Goal: Navigation & Orientation: Understand site structure

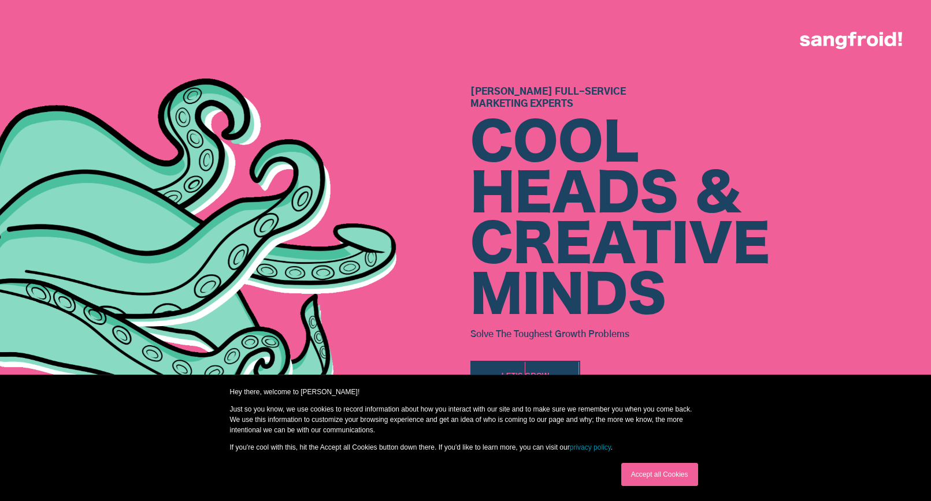
click at [660, 477] on link "Accept all Cookies" at bounding box center [659, 474] width 77 height 23
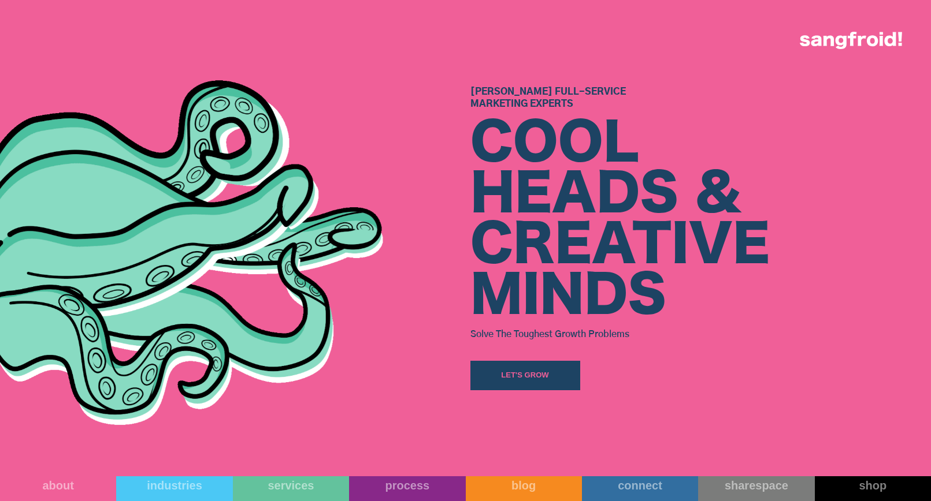
scroll to position [370, 0]
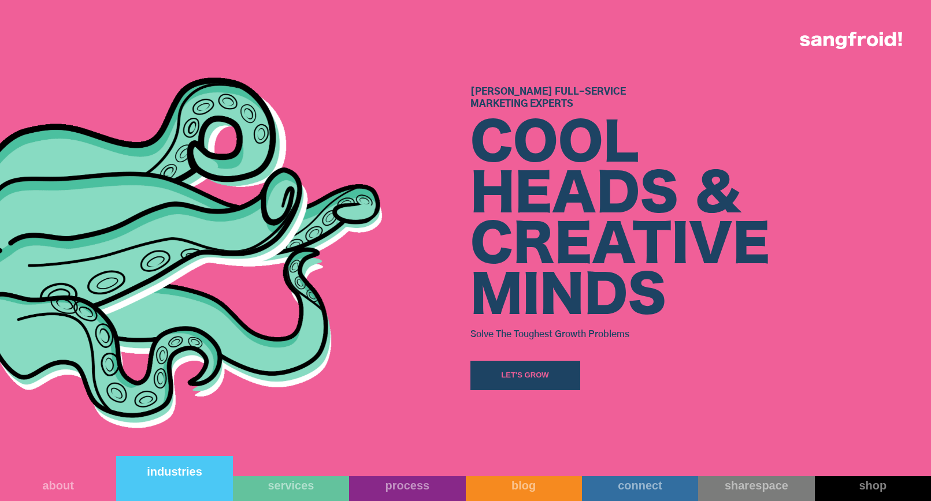
click at [176, 485] on link "industries" at bounding box center [174, 478] width 116 height 45
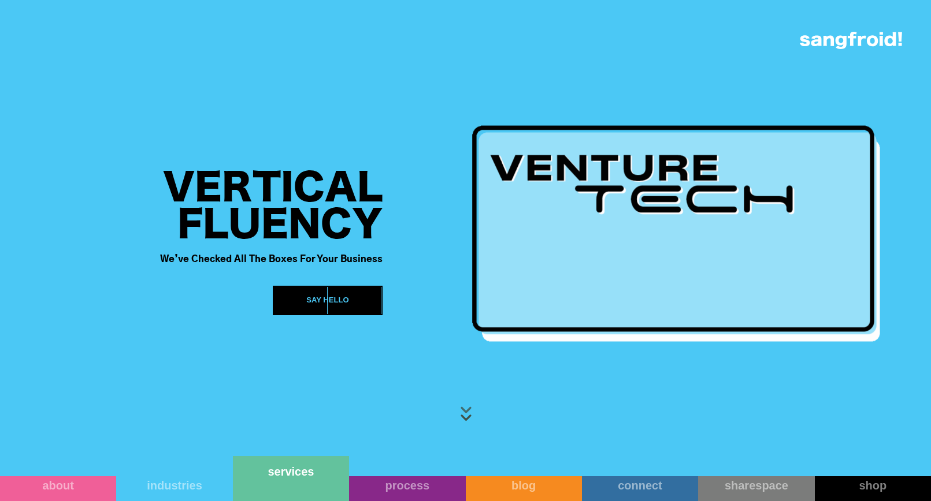
click at [282, 484] on link "services" at bounding box center [291, 478] width 116 height 45
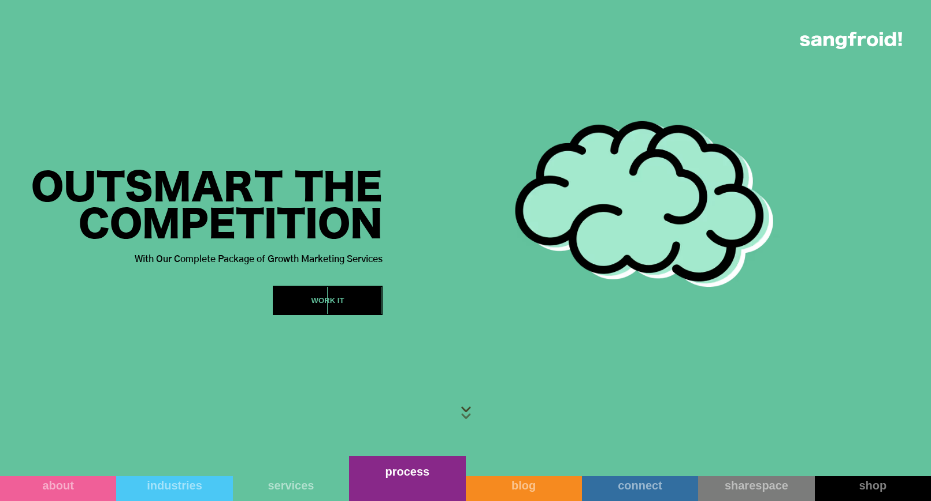
click at [373, 481] on link "process" at bounding box center [407, 478] width 116 height 45
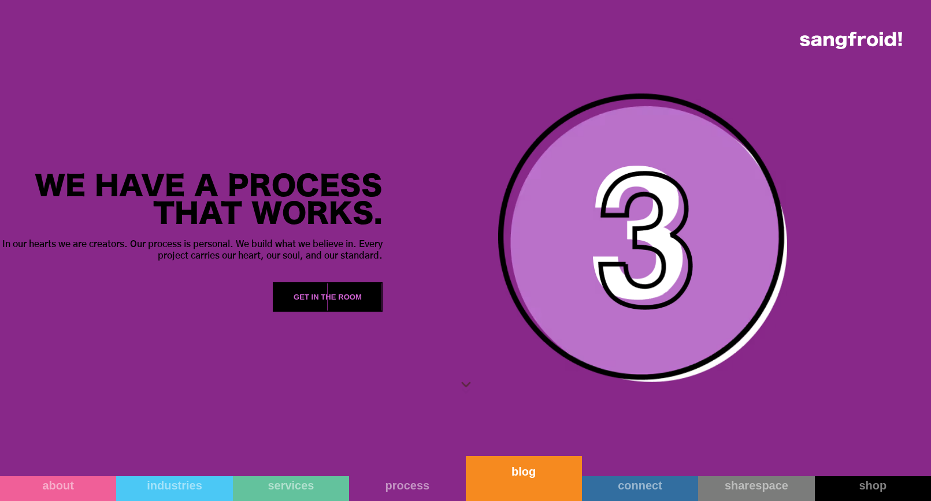
click at [521, 486] on link "blog" at bounding box center [524, 478] width 116 height 45
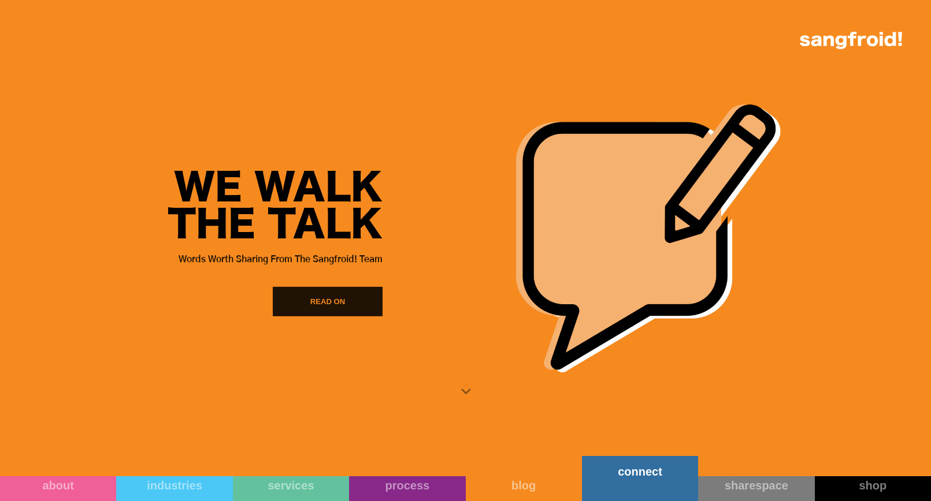
click at [609, 481] on link "connect" at bounding box center [640, 478] width 116 height 45
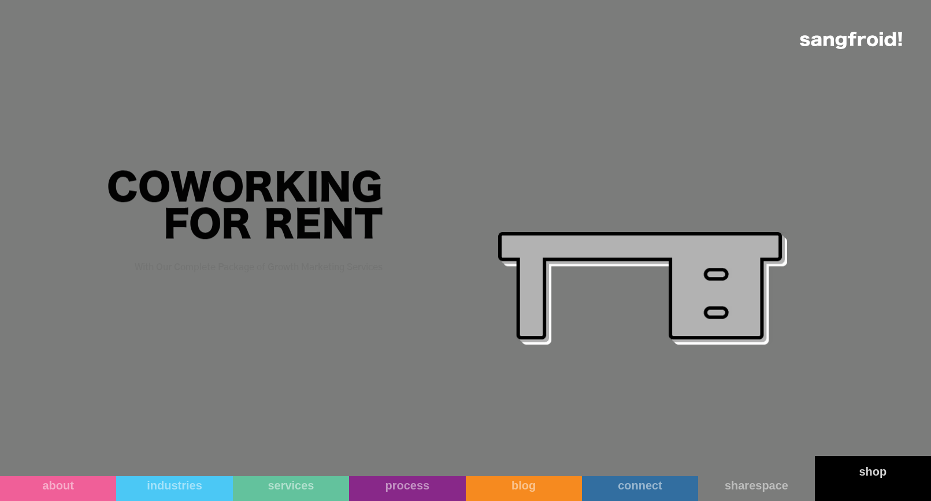
click at [855, 476] on div "shop" at bounding box center [873, 472] width 116 height 14
